Goal: Task Accomplishment & Management: Use online tool/utility

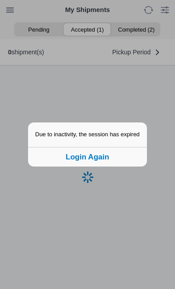
scroll to position [0, 0]
click at [108, 166] on button "Login Again" at bounding box center [87, 157] width 119 height 20
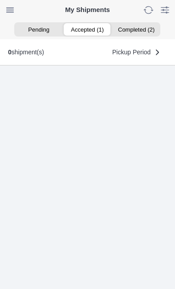
click at [85, 27] on ion-segment-button "Accepted (1)" at bounding box center [87, 29] width 49 height 12
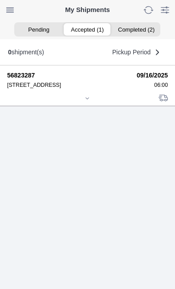
click at [89, 101] on icon at bounding box center [87, 98] width 5 height 5
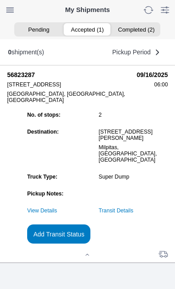
scroll to position [85, 0]
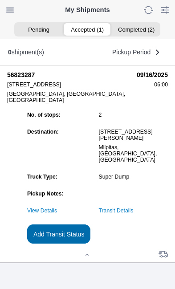
click at [0, 0] on slot "Add Transit Status" at bounding box center [0, 0] width 0 height 0
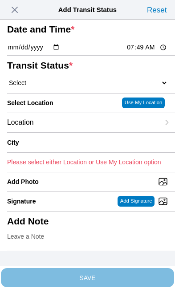
click at [146, 52] on input "07:49" at bounding box center [147, 47] width 42 height 9
type input "06:00"
click at [57, 87] on select "Select Arrive at Drop Off Arrive at Pickup Break Start Break Stop Depart Drop O…" at bounding box center [87, 83] width 161 height 8
select select "ARVPULOC"
click at [69, 132] on div "Location" at bounding box center [83, 122] width 152 height 19
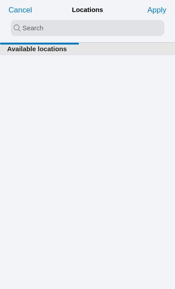
click at [32, 26] on input "search text" at bounding box center [88, 28] width 154 height 16
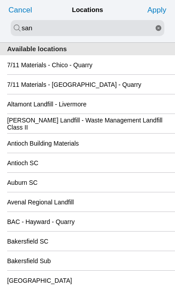
type input "san"
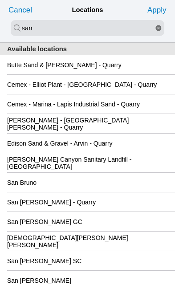
click at [101, 231] on div "San [PERSON_NAME] GC" at bounding box center [87, 221] width 161 height 19
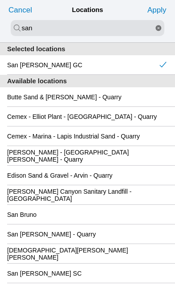
click at [0, 0] on slot "Apply" at bounding box center [0, 0] width 0 height 0
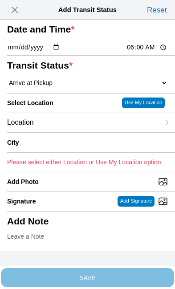
type input "[GEOGRAPHIC_DATA][PERSON_NAME]"
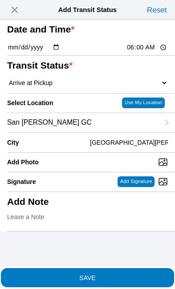
click at [125, 274] on span "SAVE" at bounding box center [87, 277] width 161 height 6
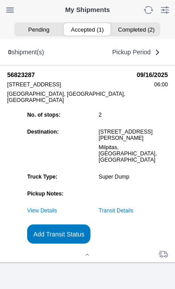
click at [0, 0] on slot "Add Transit Status" at bounding box center [0, 0] width 0 height 0
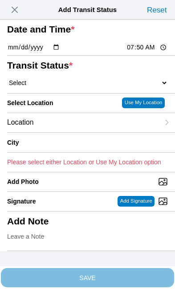
click at [143, 52] on input "07:50" at bounding box center [147, 47] width 42 height 9
type input "06:35"
click at [56, 87] on select "Select Arrive at Drop Off Arrive at Pickup Break Start Break Stop Depart Drop O…" at bounding box center [87, 83] width 161 height 8
select select "DPTPULOC"
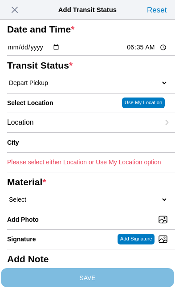
click at [67, 132] on div "Location" at bounding box center [83, 122] width 152 height 19
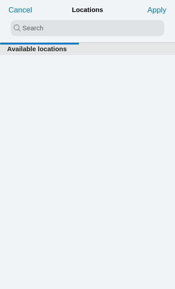
click at [42, 32] on input "search text" at bounding box center [88, 28] width 154 height 16
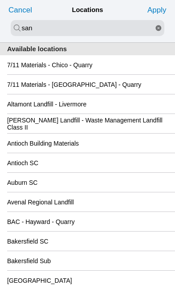
type input "san"
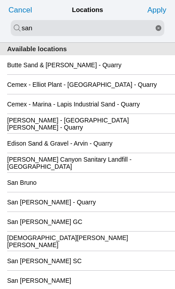
click at [114, 231] on div "San [PERSON_NAME] GC" at bounding box center [87, 221] width 161 height 19
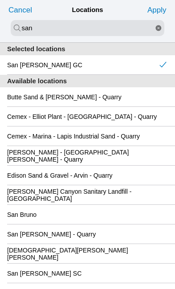
click at [0, 0] on slot "Apply" at bounding box center [0, 0] width 0 height 0
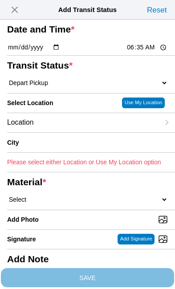
type input "[GEOGRAPHIC_DATA][PERSON_NAME]"
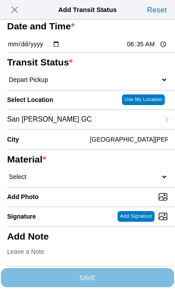
scroll to position [116, 0]
click at [85, 173] on select "Select 1" x 3" Rock 1" x 4" Rock 2" x 4" Rock Asphalt Cold Patch Backfill Spec …" at bounding box center [87, 177] width 161 height 8
select select "708654"
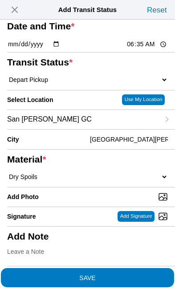
click at [129, 274] on span "SAVE" at bounding box center [87, 277] width 161 height 6
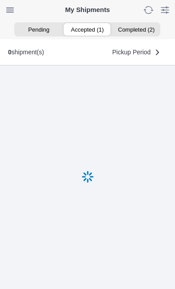
scroll to position [0, 0]
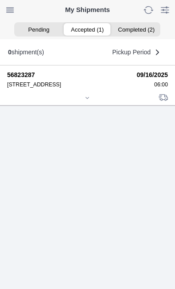
click at [90, 101] on icon at bounding box center [87, 97] width 5 height 5
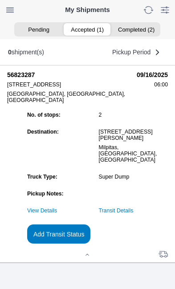
scroll to position [61, 0]
click at [134, 214] on link "Transit Details" at bounding box center [116, 210] width 35 height 6
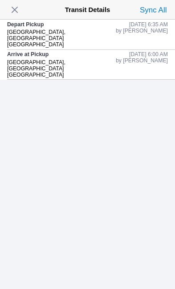
click at [20, 8] on span "button" at bounding box center [14, 10] width 12 height 12
